Goal: Information Seeking & Learning: Learn about a topic

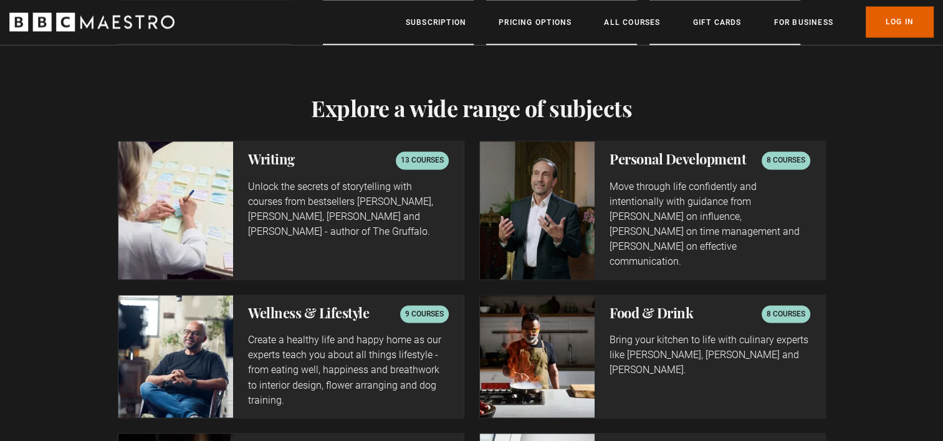
scroll to position [1970, 0]
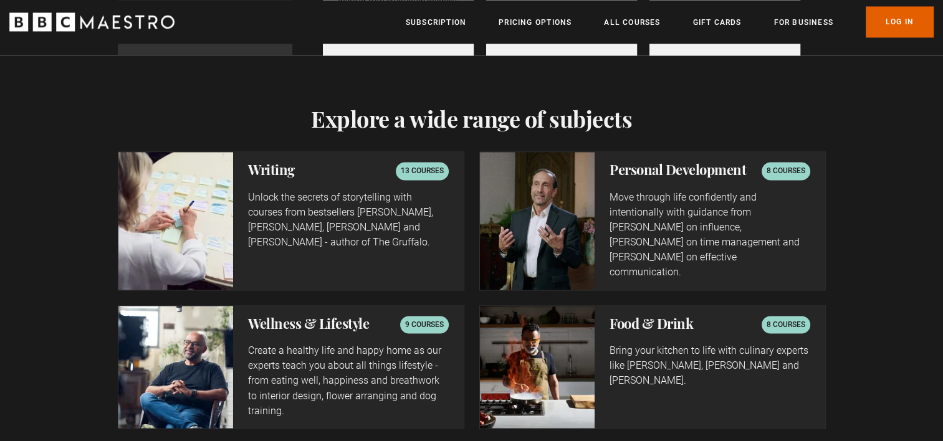
click at [412, 171] on p "13 courses" at bounding box center [422, 171] width 43 height 12
click at [234, 175] on div "Writing 13 courses Unlock the secrets of storytelling with courses from bestsel…" at bounding box center [348, 220] width 230 height 137
click at [266, 175] on h2 "Writing" at bounding box center [271, 169] width 47 height 15
click at [163, 217] on img at bounding box center [175, 220] width 115 height 137
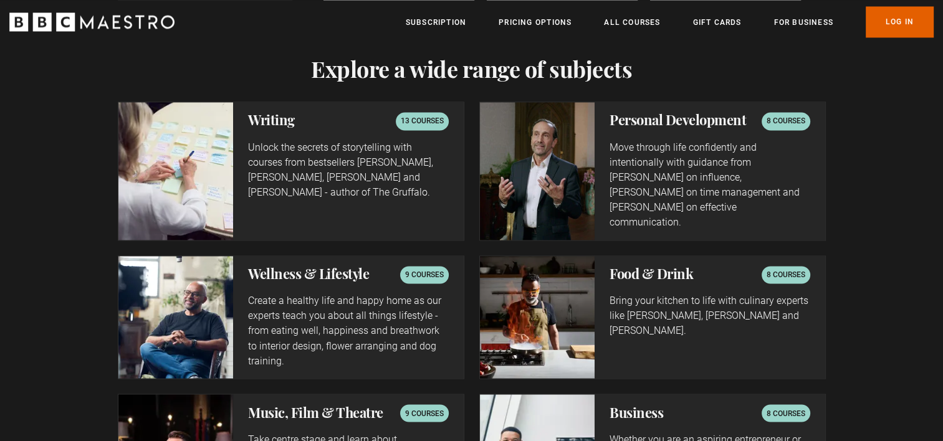
scroll to position [0, 0]
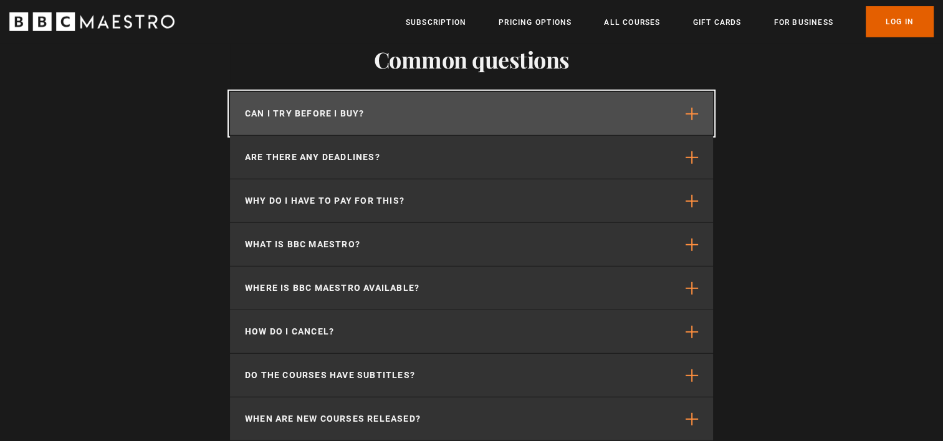
click at [459, 92] on button "Can I try before I buy?" at bounding box center [471, 113] width 483 height 43
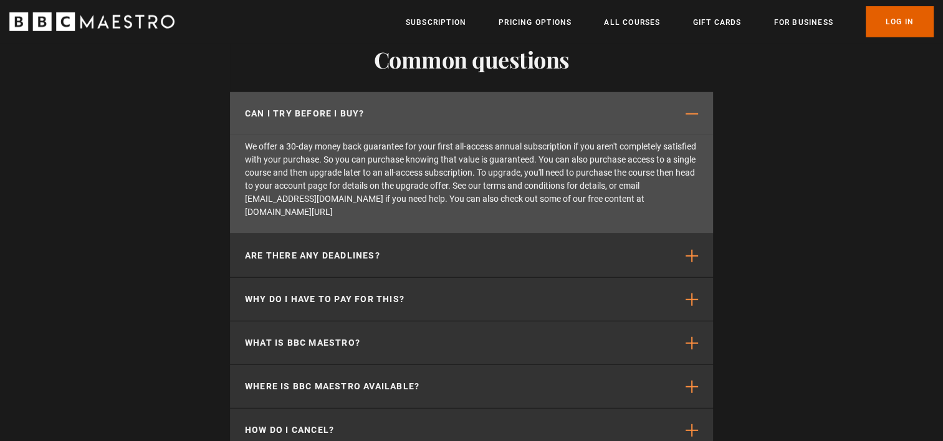
scroll to position [0, 2287]
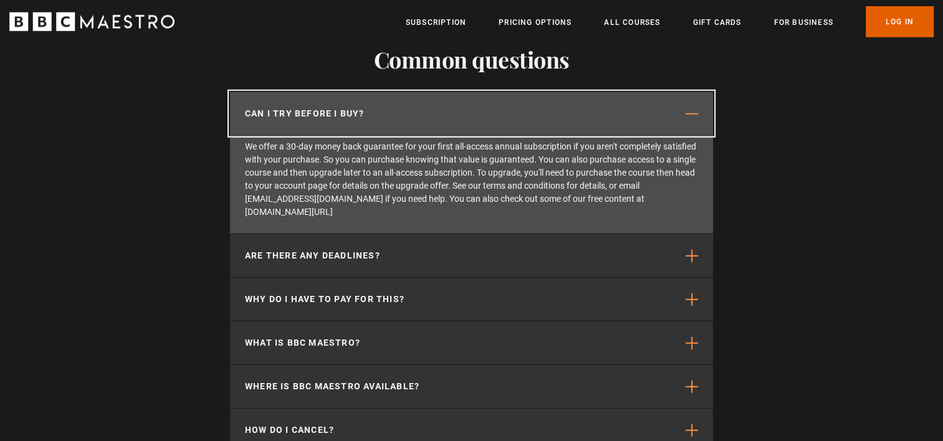
click at [459, 92] on button "Can I try before I buy?" at bounding box center [471, 113] width 483 height 43
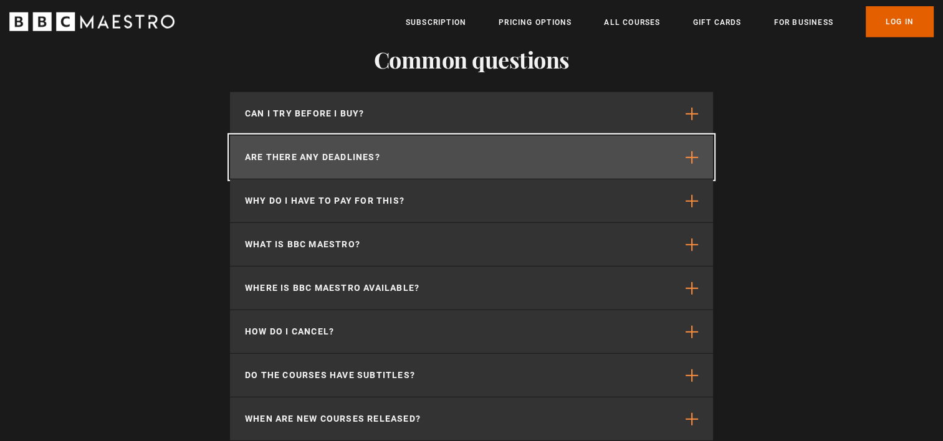
click at [455, 136] on button "Are there any deadlines?" at bounding box center [471, 157] width 483 height 43
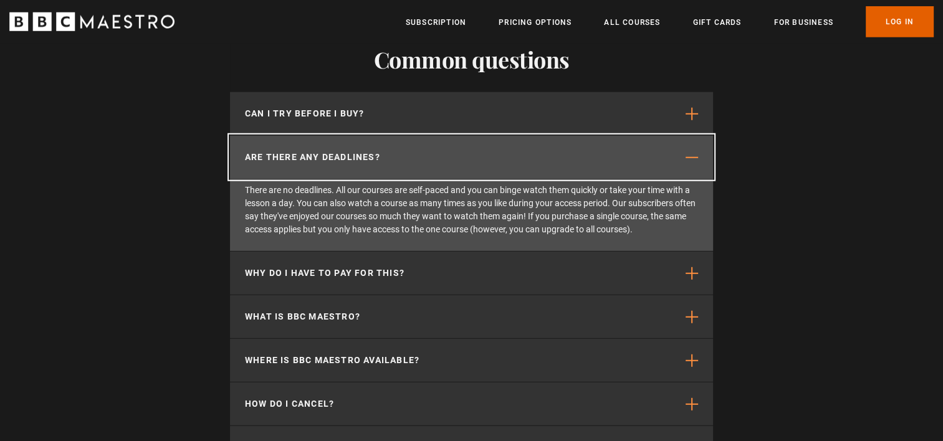
click at [455, 136] on button "Are there any deadlines?" at bounding box center [471, 157] width 483 height 43
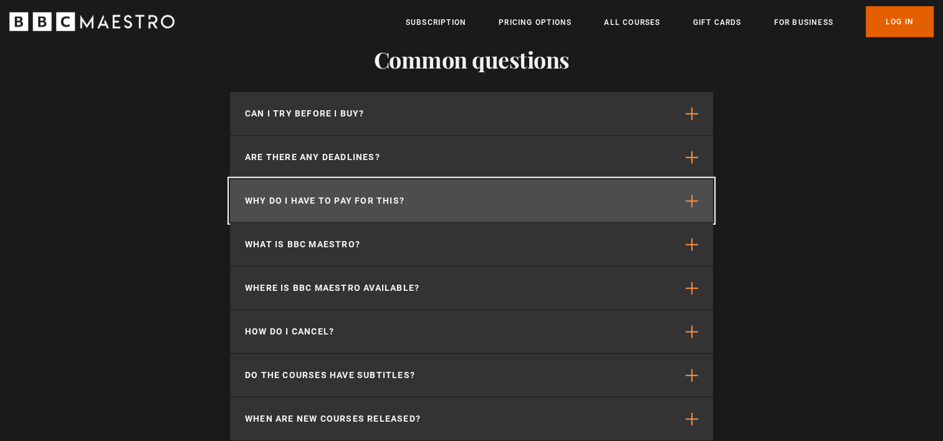
click at [448, 180] on button "Why do I have to pay for this?" at bounding box center [471, 201] width 483 height 43
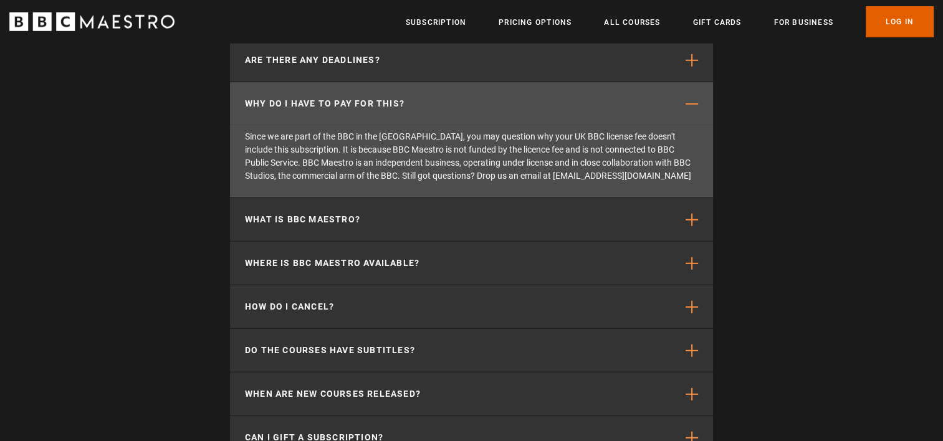
scroll to position [3416, 0]
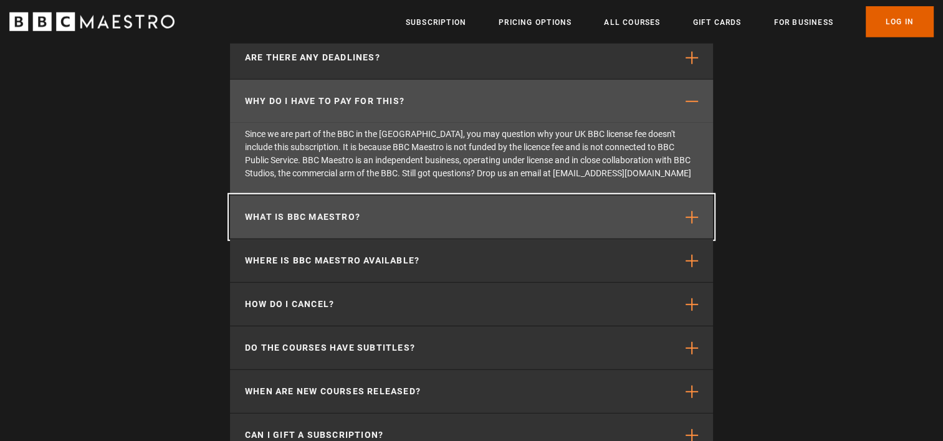
click at [453, 196] on button "What is BBC Maestro?" at bounding box center [471, 217] width 483 height 43
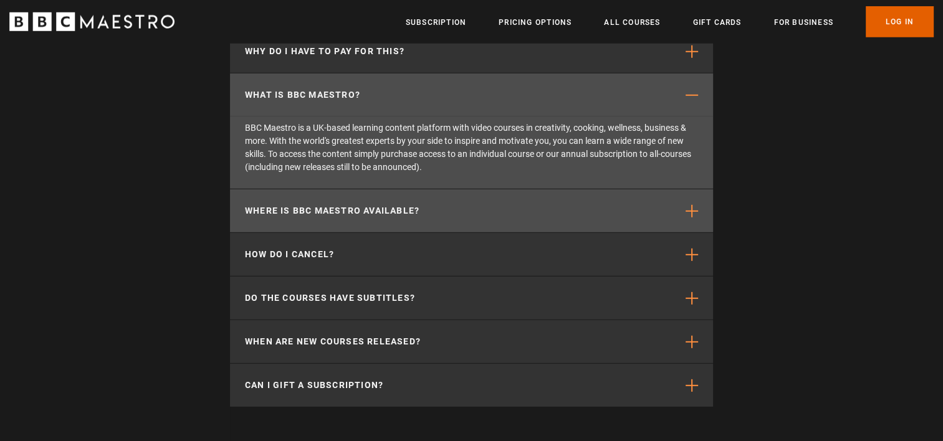
scroll to position [0, 2776]
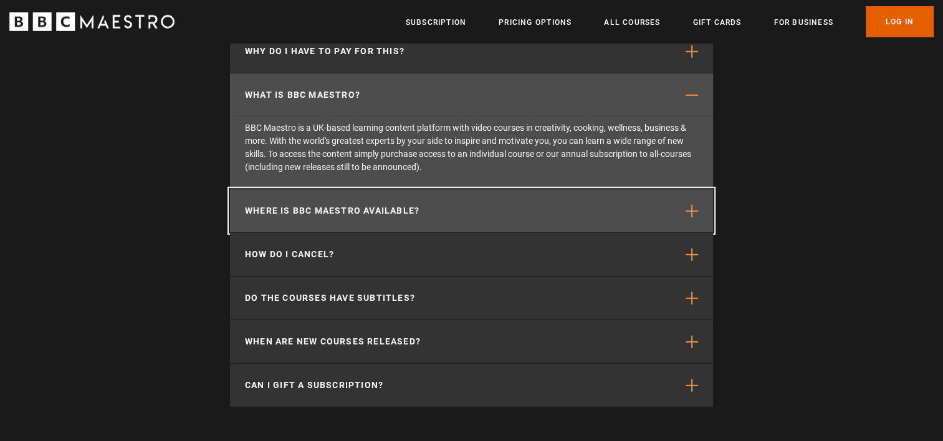
click at [451, 192] on button "Where is BBC Maestro available?" at bounding box center [471, 211] width 483 height 43
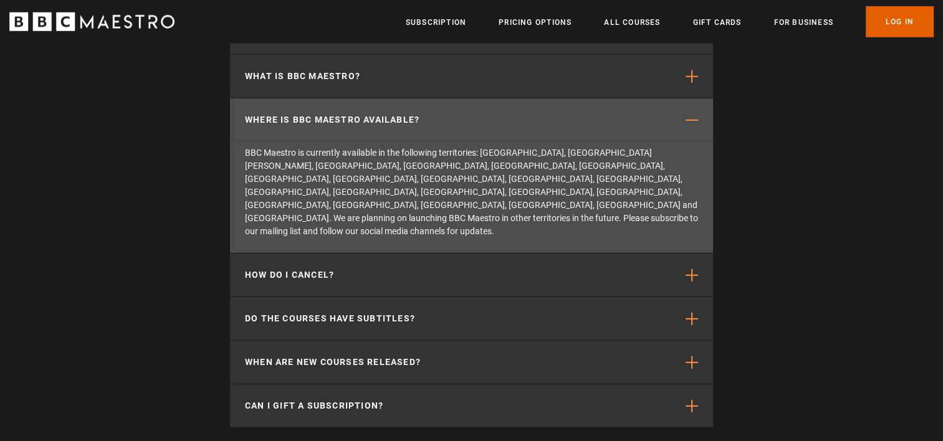
scroll to position [3491, 0]
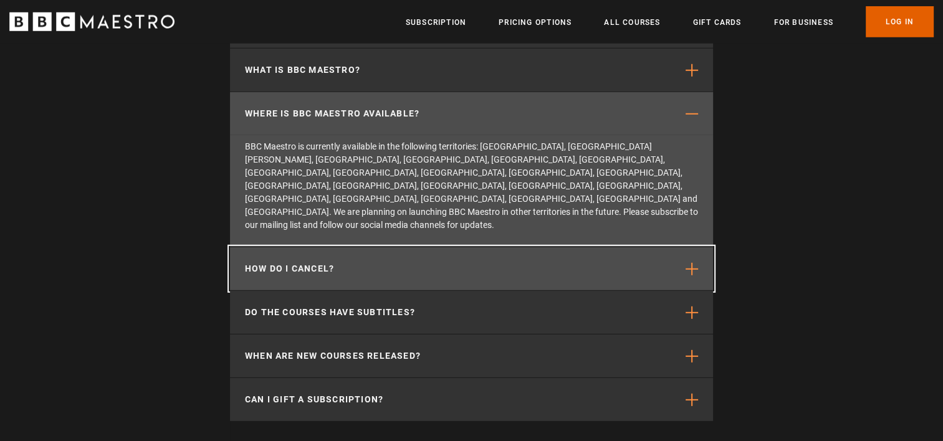
click at [610, 247] on button "How do I cancel?" at bounding box center [471, 268] width 483 height 43
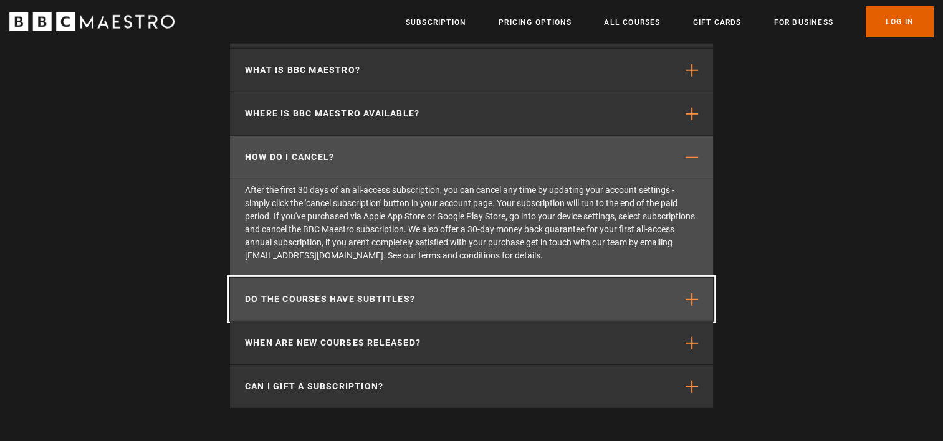
click at [541, 278] on button "Do the courses have subtitles?" at bounding box center [471, 299] width 483 height 43
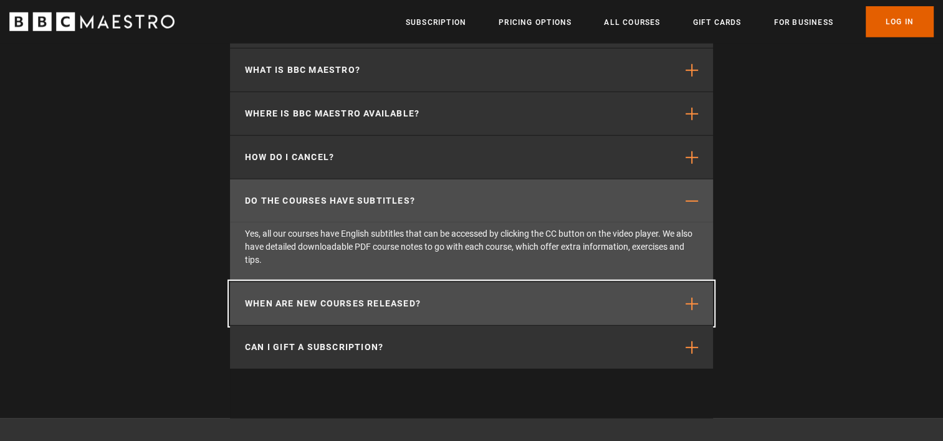
click at [517, 282] on button "When are new courses released?" at bounding box center [471, 303] width 483 height 43
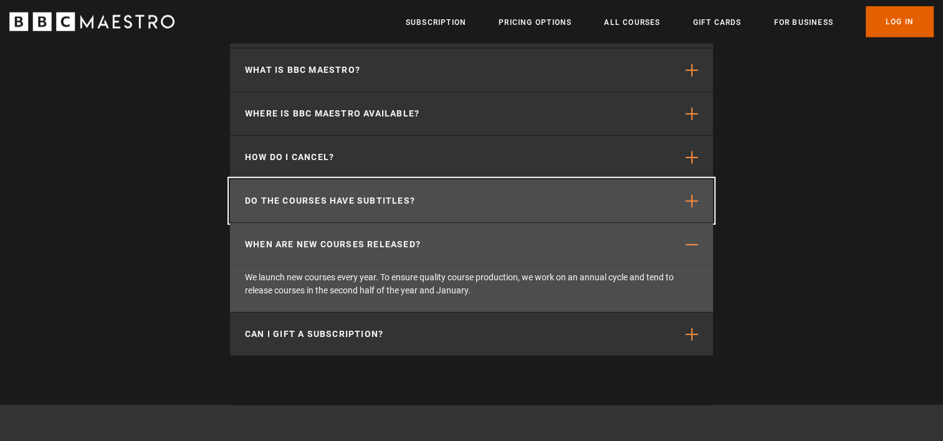
click at [521, 180] on button "Do the courses have subtitles?" at bounding box center [471, 201] width 483 height 43
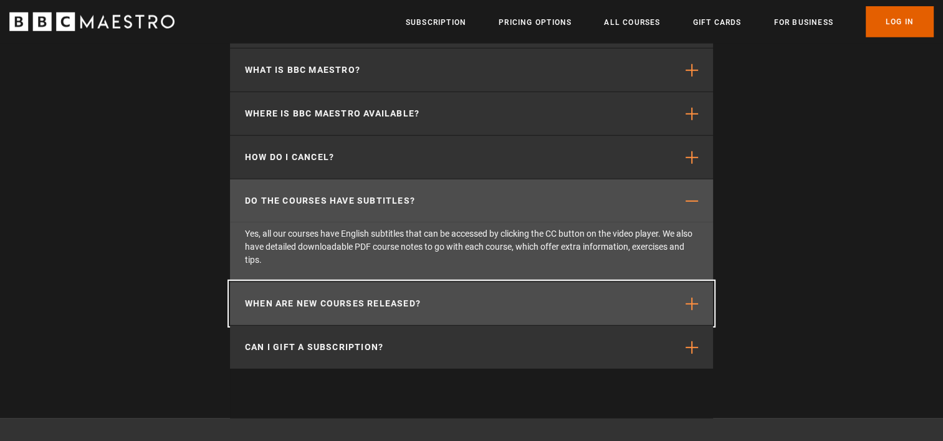
click at [487, 282] on button "When are new courses released?" at bounding box center [471, 303] width 483 height 43
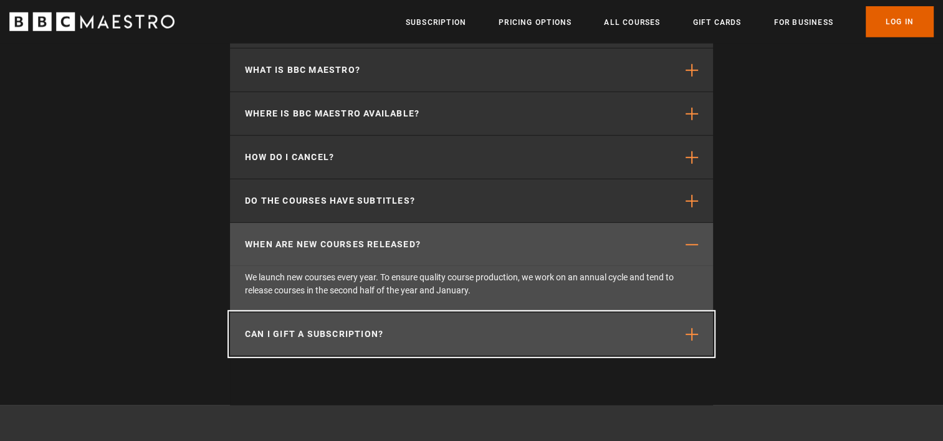
click at [489, 313] on button "Can I gift a subscription?" at bounding box center [471, 334] width 483 height 43
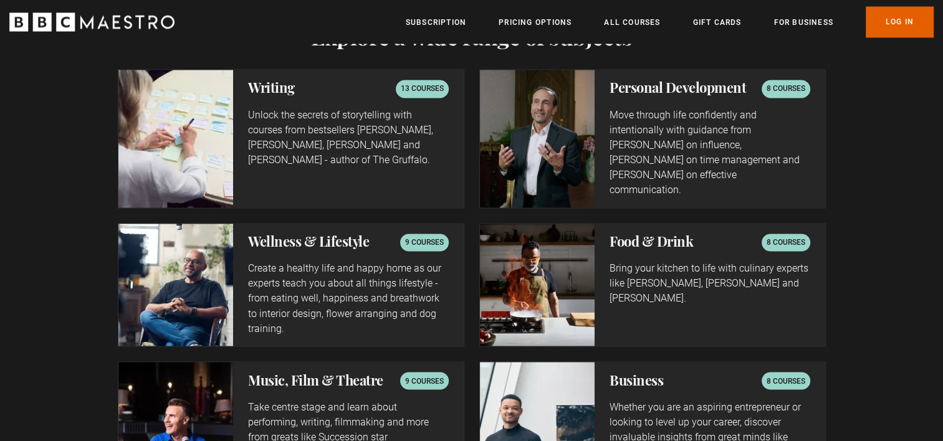
scroll to position [1995, 0]
